Goal: Transaction & Acquisition: Purchase product/service

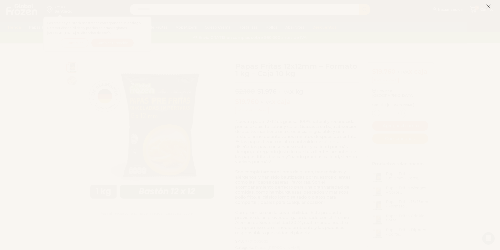
click at [490, 8] on icon at bounding box center [488, 6] width 5 height 5
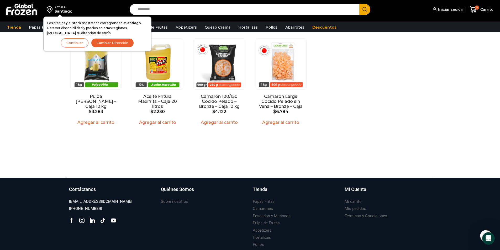
scroll to position [487, 0]
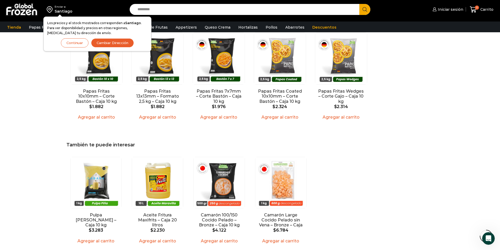
click at [81, 46] on button "Continuar" at bounding box center [75, 42] width 28 height 9
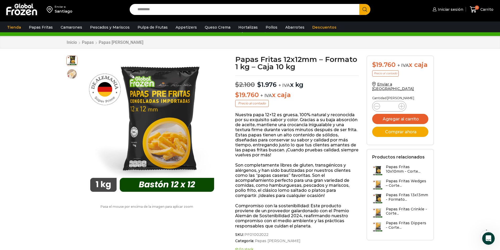
scroll to position [0, 0]
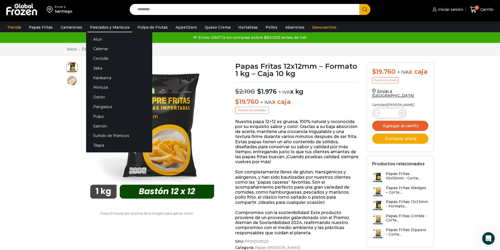
click at [105, 28] on link "Pescados y Mariscos" at bounding box center [109, 27] width 45 height 10
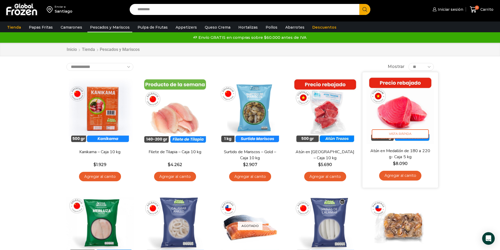
click at [405, 174] on link "Agregar al carrito" at bounding box center [400, 176] width 42 height 10
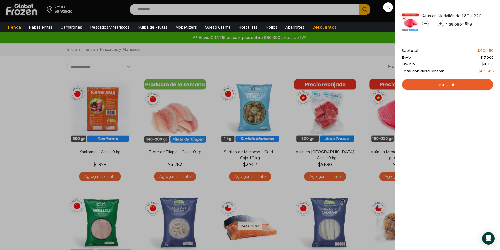
click at [468, 16] on div "1 Carrito 1 1 Shopping Cart *" at bounding box center [481, 9] width 26 height 12
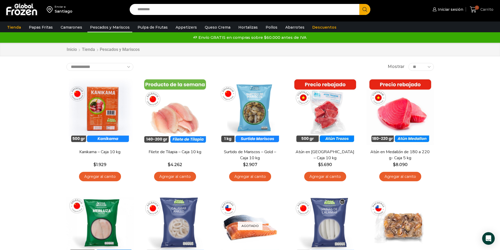
click at [481, 11] on span "Carrito" at bounding box center [486, 9] width 14 height 5
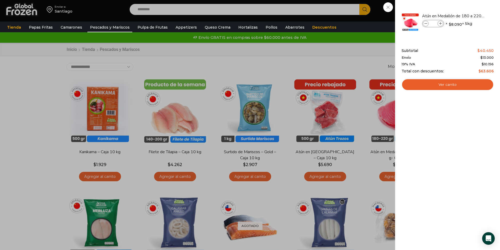
click at [468, 16] on div "1 Carrito 1 1 Shopping Cart *" at bounding box center [481, 9] width 26 height 12
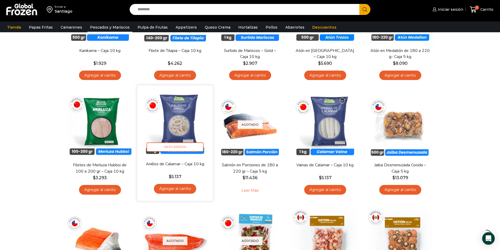
scroll to position [105, 0]
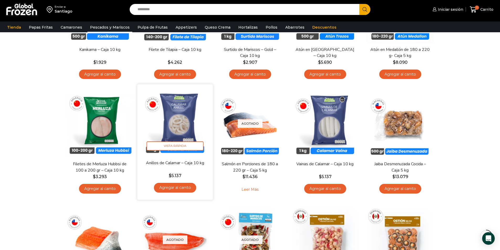
click at [177, 190] on link "Agregar al carrito" at bounding box center [175, 188] width 42 height 10
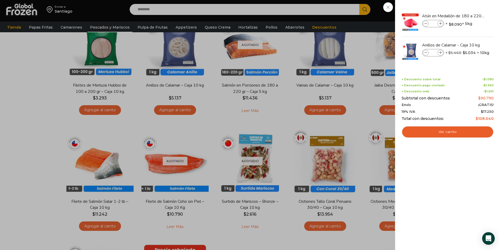
scroll to position [210, 0]
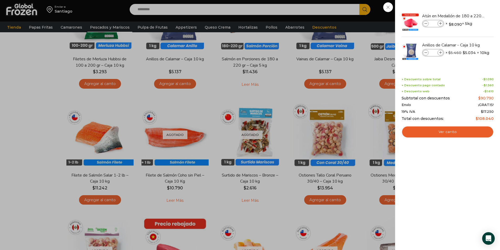
click at [468, 16] on div "2 Carrito 2 2 Shopping Cart *" at bounding box center [481, 9] width 26 height 12
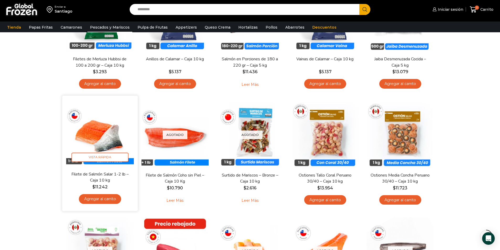
click at [108, 119] on img at bounding box center [100, 133] width 68 height 68
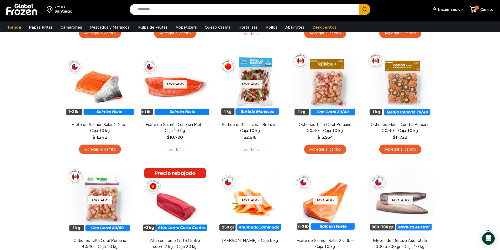
scroll to position [289, 0]
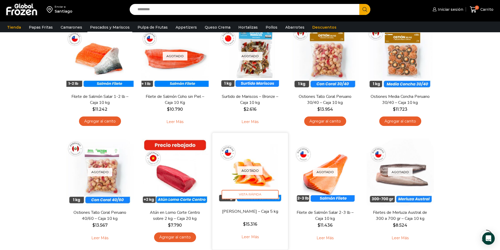
click at [270, 185] on div "Agotado Vista Rápida" at bounding box center [250, 171] width 68 height 68
click at [267, 194] on span "Vista Rápida" at bounding box center [249, 194] width 57 height 9
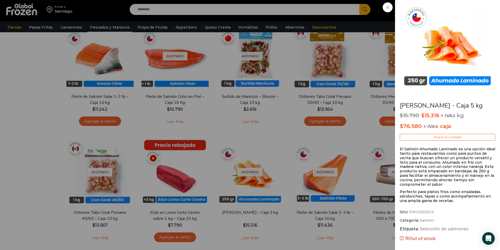
scroll to position [22, 0]
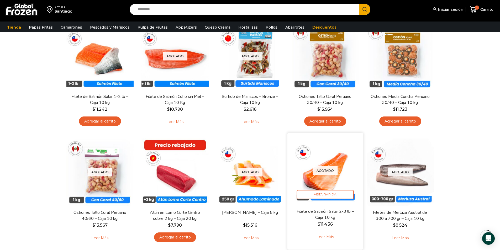
click at [329, 210] on link "Filete de Salmón Salar 2-3 lb – Caja 10 kg" at bounding box center [324, 214] width 61 height 12
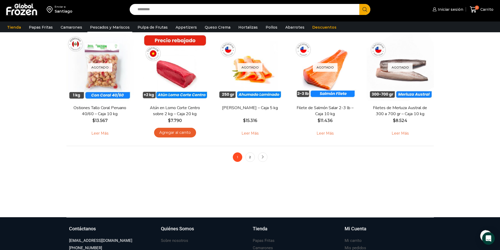
scroll to position [393, 0]
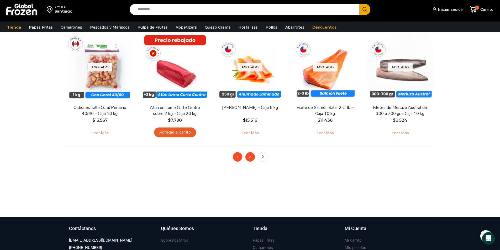
click at [250, 161] on link "2" at bounding box center [249, 156] width 9 height 9
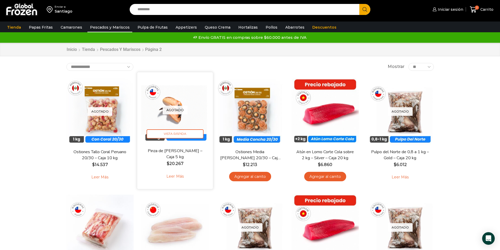
click at [183, 151] on link "Pinza de [PERSON_NAME] – Caja 5 kg" at bounding box center [174, 154] width 61 height 12
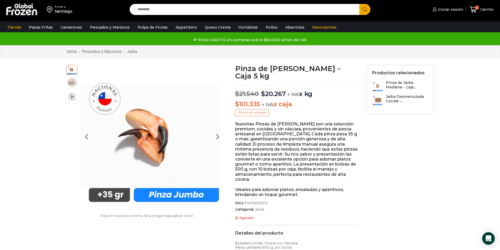
click at [73, 81] on img at bounding box center [72, 82] width 10 height 10
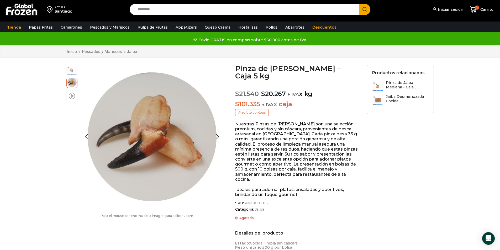
click at [72, 97] on span at bounding box center [72, 95] width 6 height 7
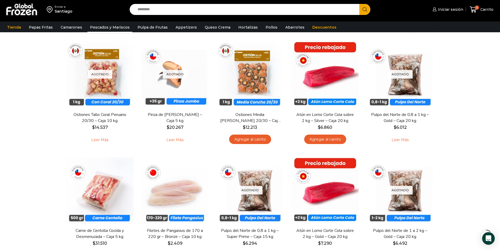
scroll to position [79, 0]
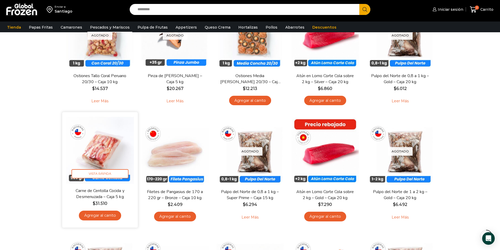
click at [91, 193] on link "Carne de Centolla Cocida y Desmenuzada – Caja 5 kg" at bounding box center [99, 194] width 61 height 12
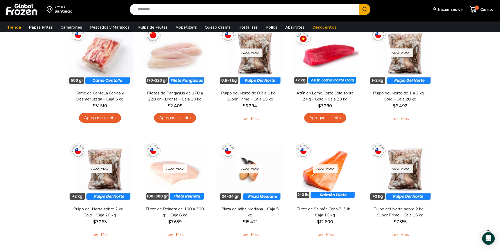
scroll to position [184, 0]
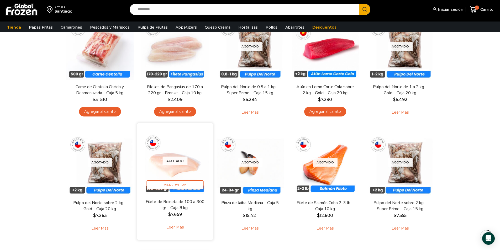
click at [181, 170] on img at bounding box center [175, 161] width 68 height 68
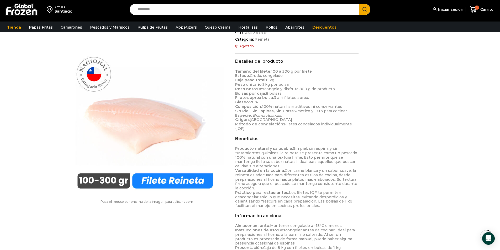
scroll to position [158, 0]
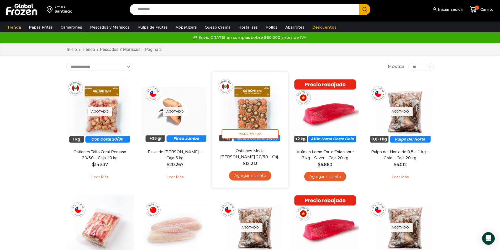
click at [260, 165] on span "$ 12.213" at bounding box center [250, 163] width 68 height 6
click at [254, 135] on span "Vista Rápida" at bounding box center [249, 133] width 57 height 9
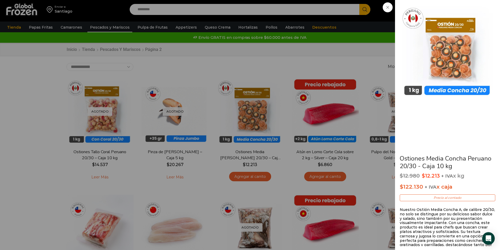
click at [249, 0] on div "Ostiones Media Concha Peruano 20/30 - Caja 10 kg $ 12.980 Original price was: $…" at bounding box center [250, 0] width 500 height 0
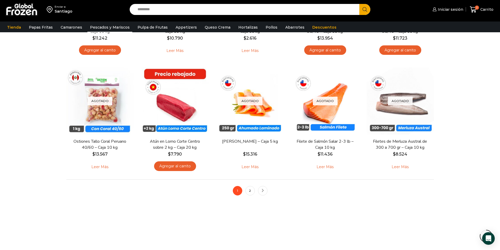
scroll to position [340, 0]
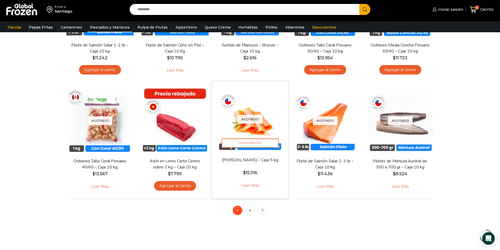
click at [264, 163] on link "[PERSON_NAME] – Caja 5 kg" at bounding box center [249, 160] width 61 height 6
